Goal: Navigation & Orientation: Find specific page/section

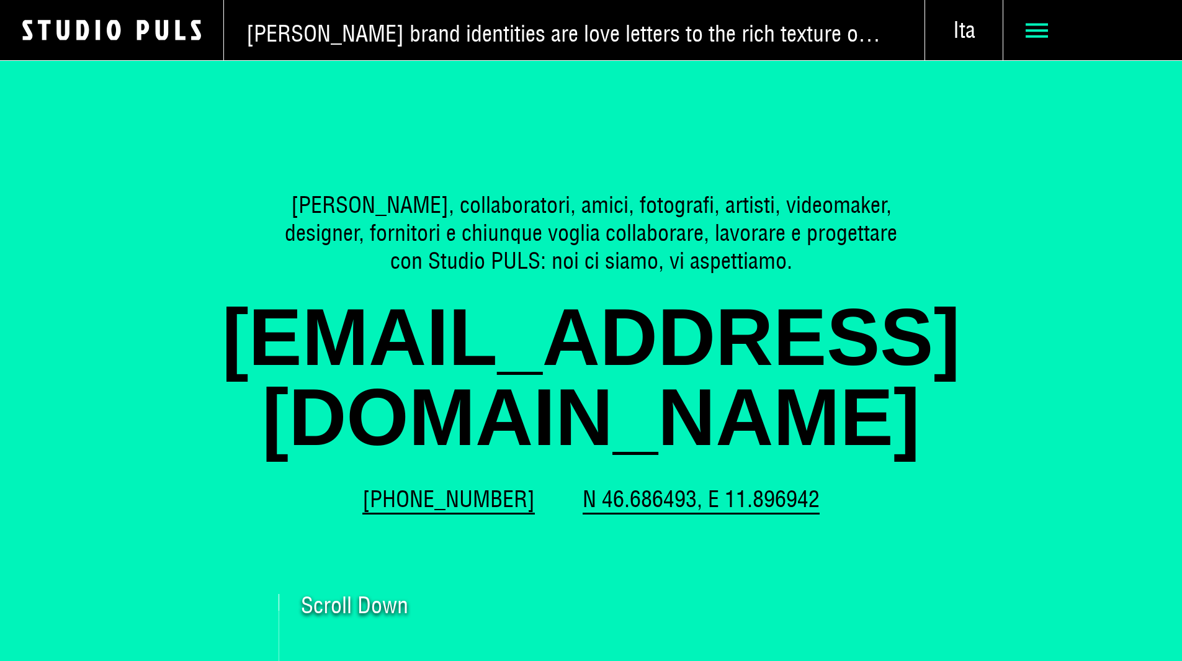
click at [1030, 29] on icon at bounding box center [1037, 30] width 22 height 22
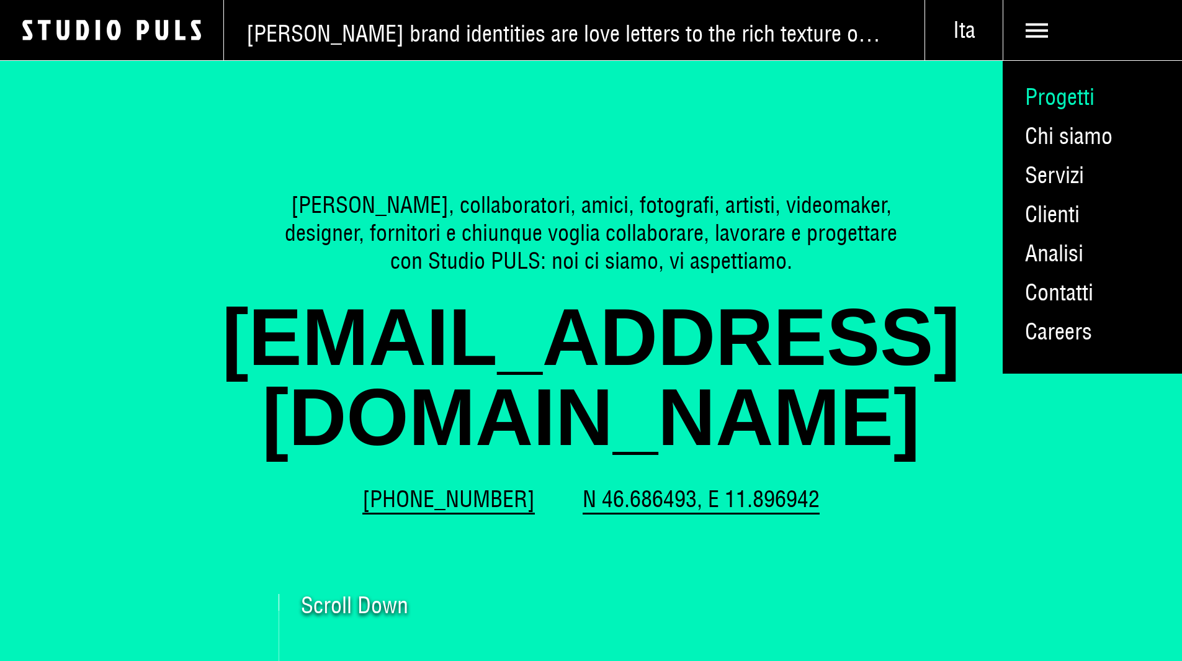
click at [1049, 109] on link "Progetti" at bounding box center [1092, 97] width 179 height 39
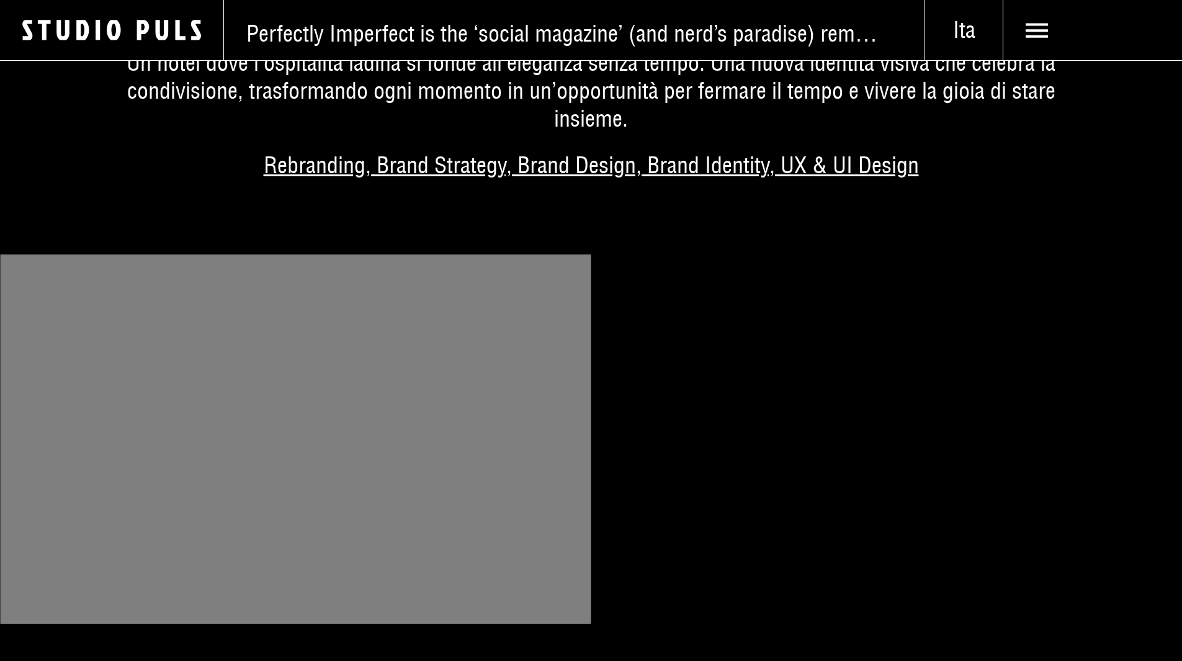
scroll to position [2792, 0]
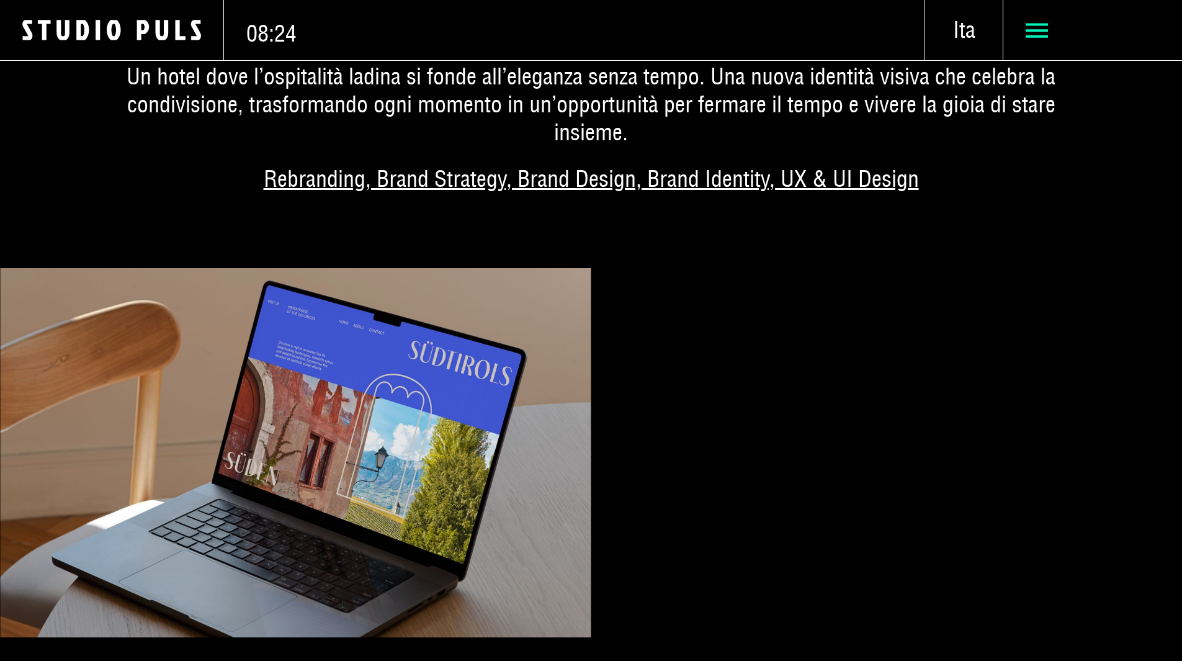
click at [1026, 29] on icon at bounding box center [1037, 30] width 22 height 22
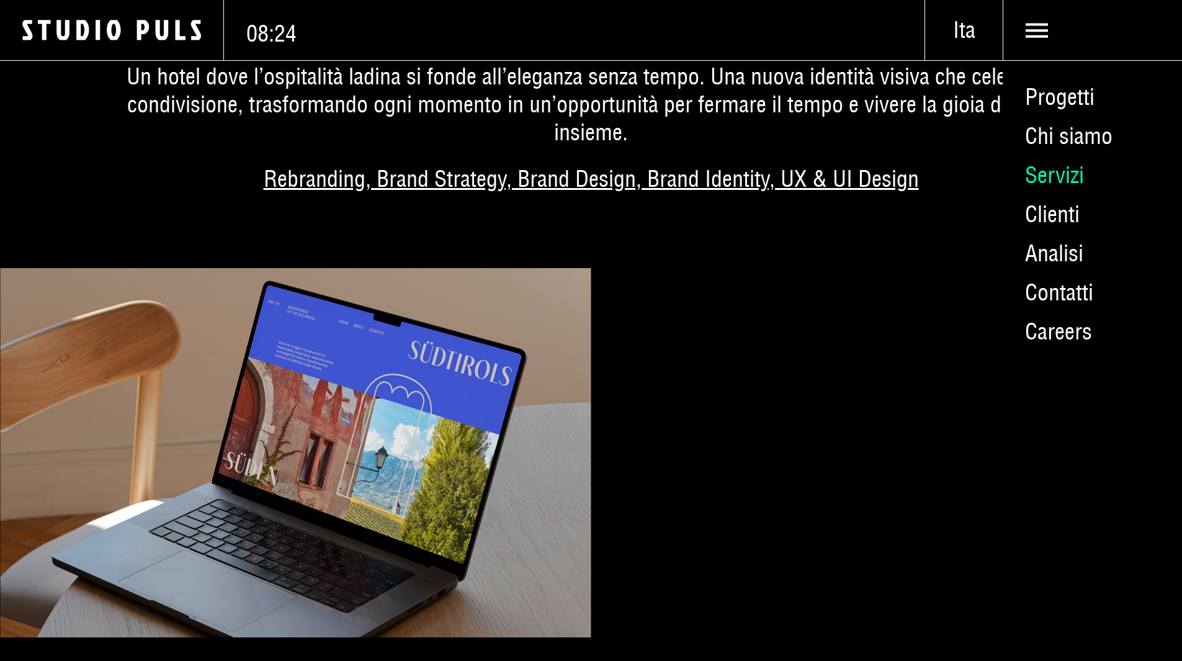
click at [1053, 194] on link "Servizi" at bounding box center [1092, 175] width 179 height 39
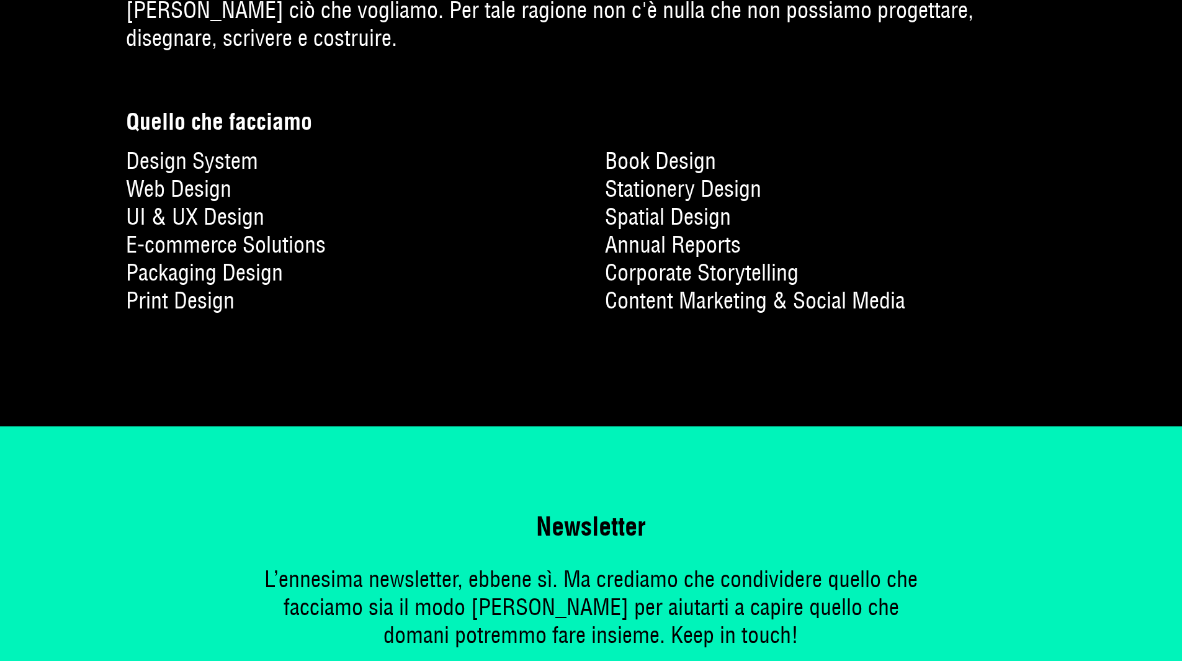
scroll to position [3847, 0]
